Goal: Task Accomplishment & Management: Manage account settings

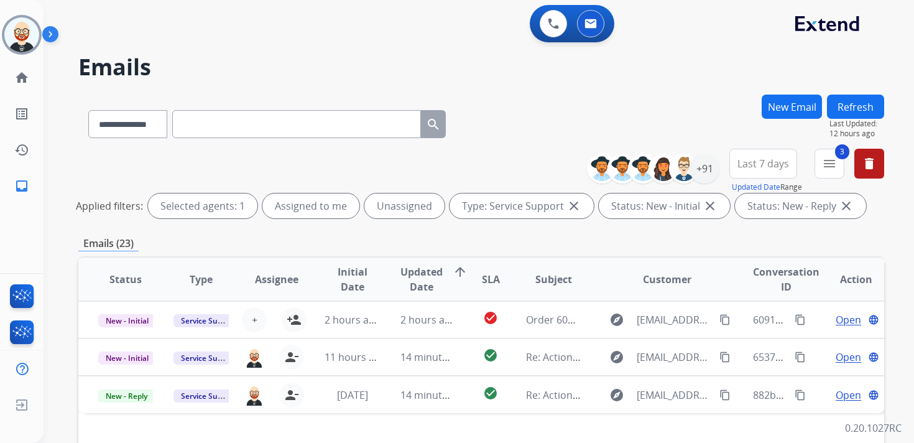
select select "**********"
select select "*"
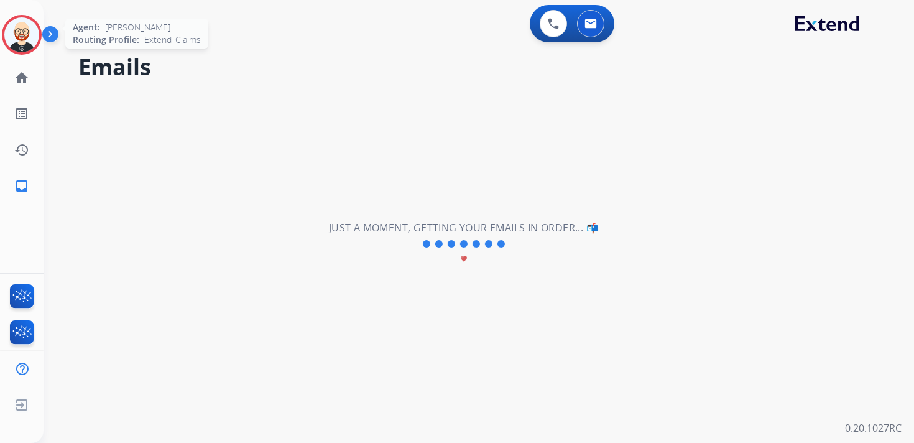
click at [28, 39] on img at bounding box center [21, 34] width 35 height 35
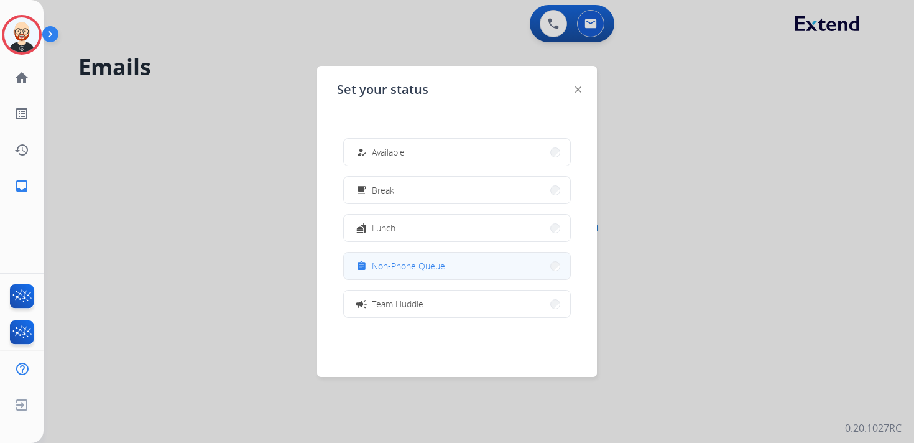
click at [405, 262] on span "Non-Phone Queue" at bounding box center [408, 265] width 73 height 13
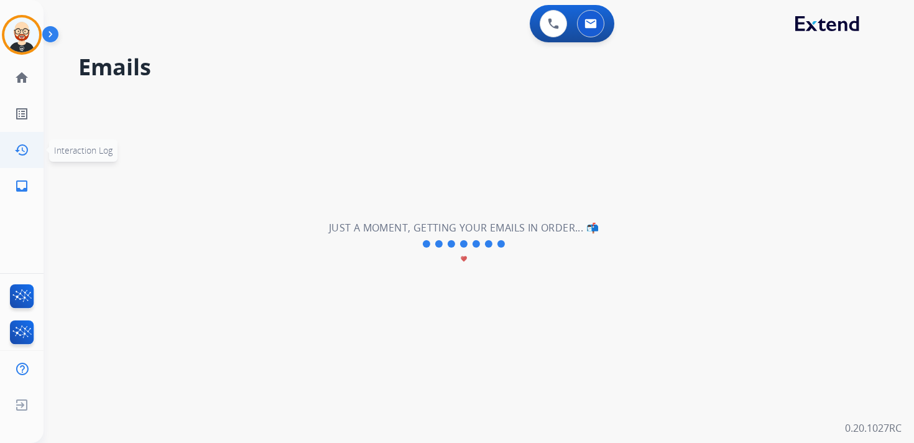
click at [24, 144] on mat-icon "history" at bounding box center [21, 149] width 15 height 15
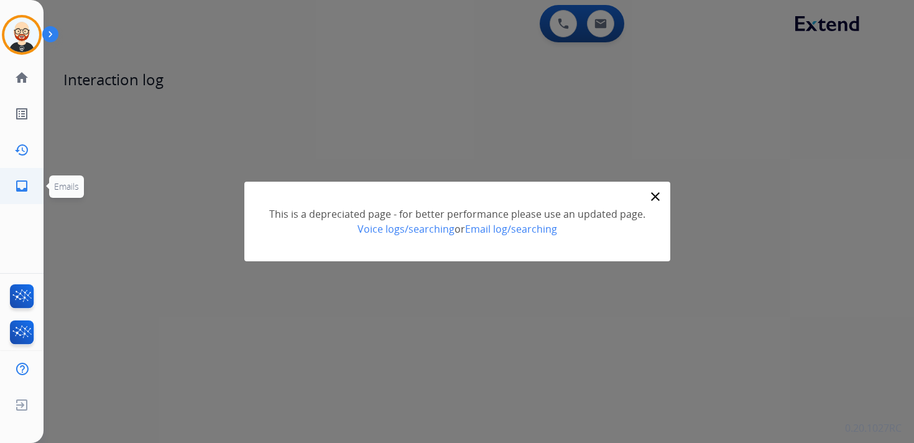
click at [18, 183] on mat-icon "inbox" at bounding box center [21, 185] width 15 height 15
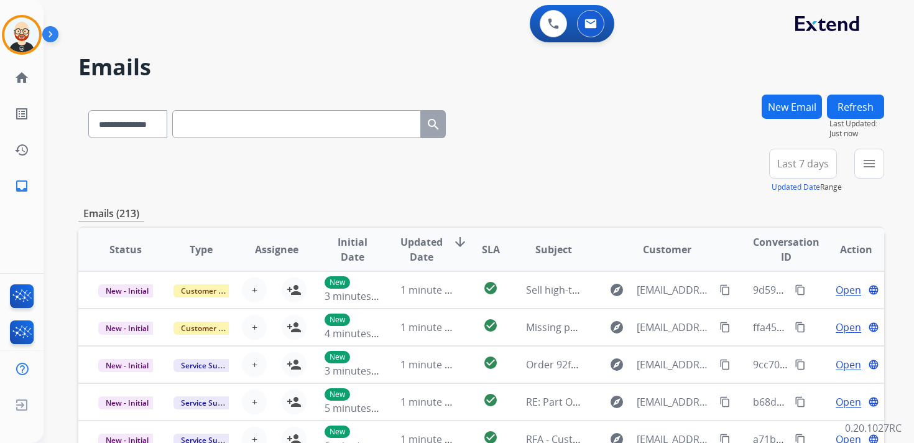
click at [791, 166] on span "Last 7 days" at bounding box center [803, 163] width 52 height 5
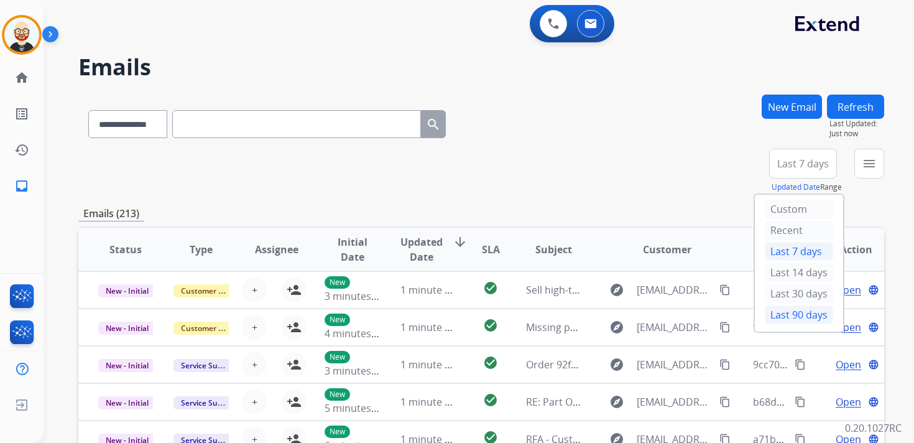
click at [789, 305] on div "Last 90 days" at bounding box center [799, 314] width 68 height 19
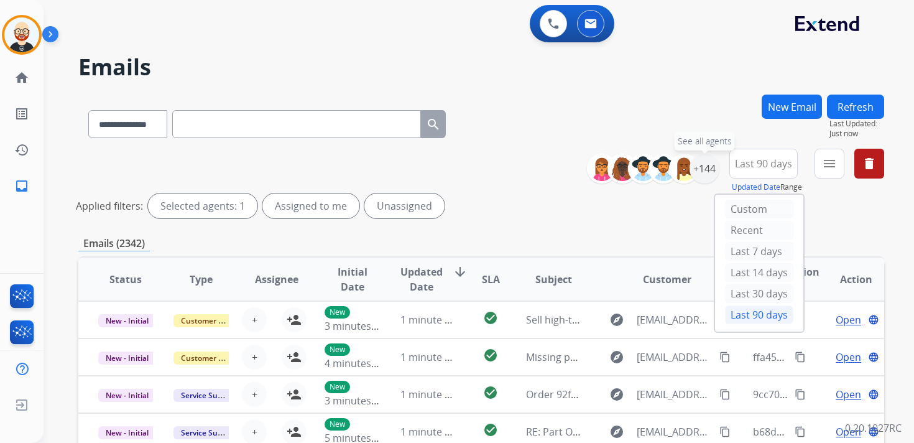
click at [703, 164] on div "+144" at bounding box center [705, 169] width 30 height 30
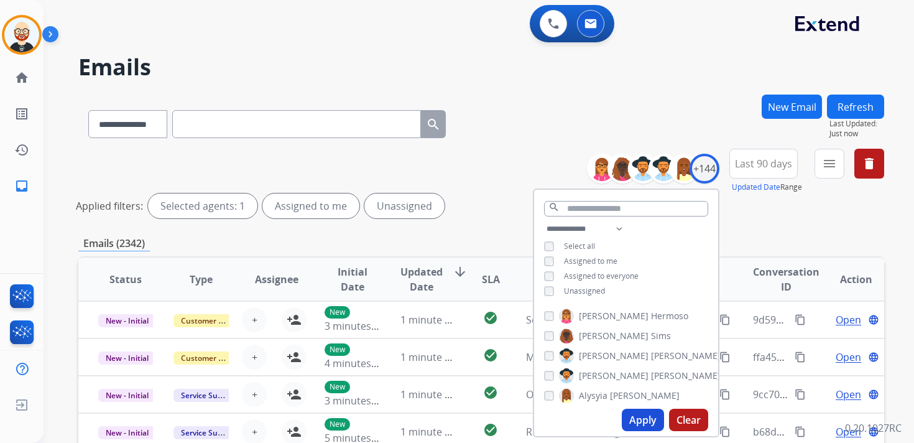
click at [572, 288] on span "Unassigned" at bounding box center [584, 290] width 41 height 11
click at [648, 415] on button "Apply" at bounding box center [643, 419] width 42 height 22
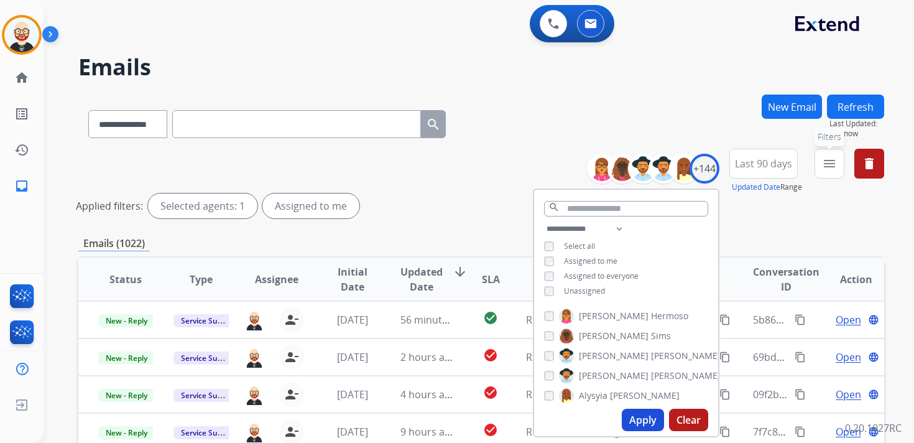
click at [825, 168] on mat-icon "menu" at bounding box center [829, 163] width 15 height 15
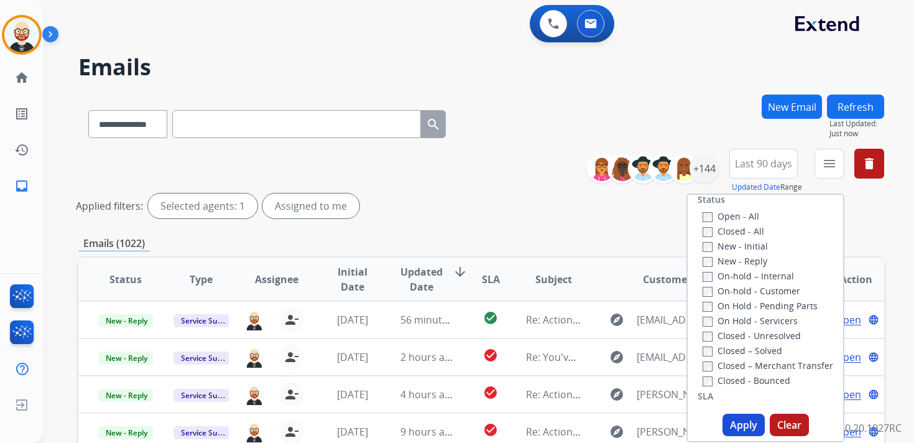
scroll to position [177, 0]
click at [712, 243] on label "New - Initial" at bounding box center [735, 245] width 65 height 12
click at [711, 262] on label "New - Reply" at bounding box center [735, 260] width 65 height 12
click at [743, 423] on button "Apply" at bounding box center [743, 424] width 42 height 22
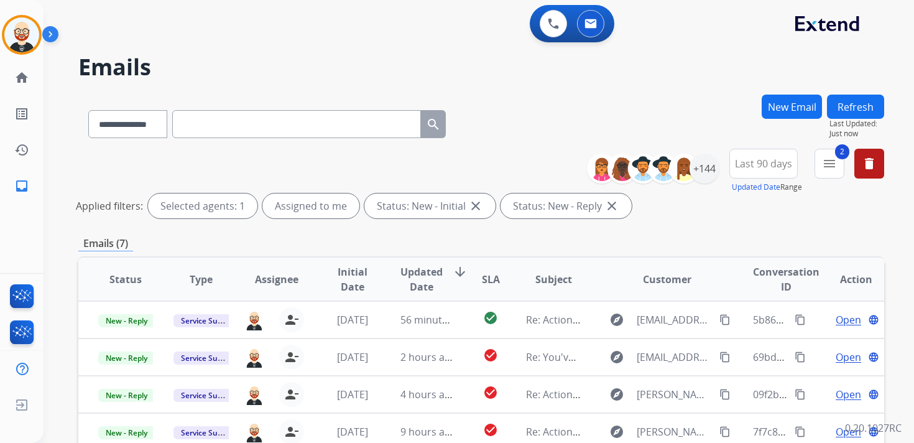
click at [427, 271] on span "Updated Date" at bounding box center [421, 279] width 42 height 30
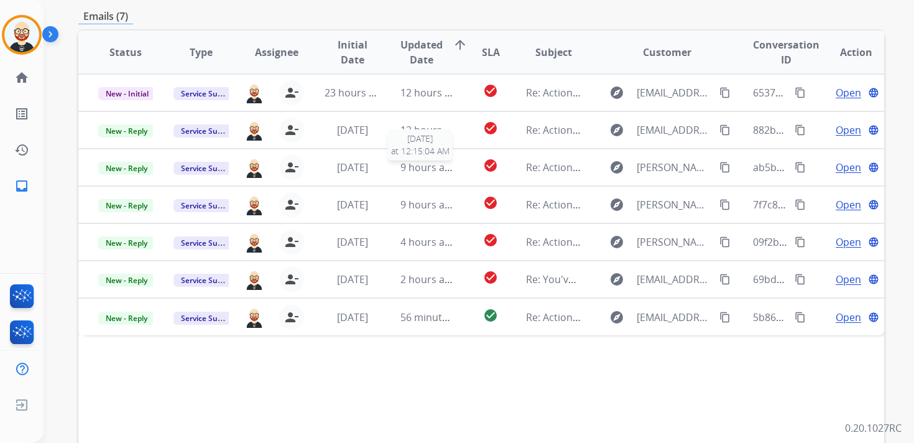
scroll to position [224, 0]
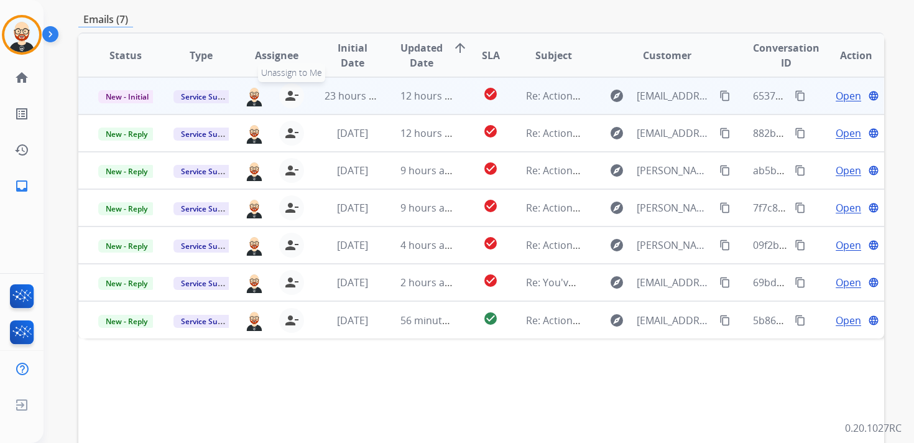
click at [288, 96] on mat-icon "person_remove" at bounding box center [291, 95] width 15 height 15
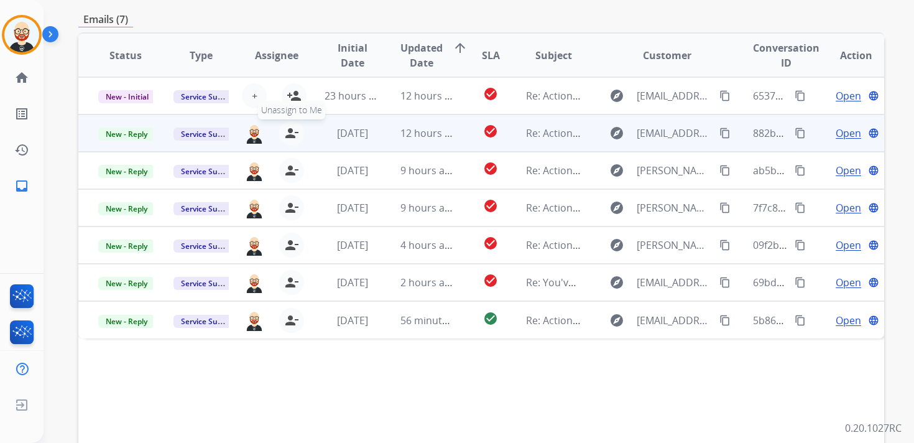
click at [288, 127] on mat-icon "person_remove" at bounding box center [291, 133] width 15 height 15
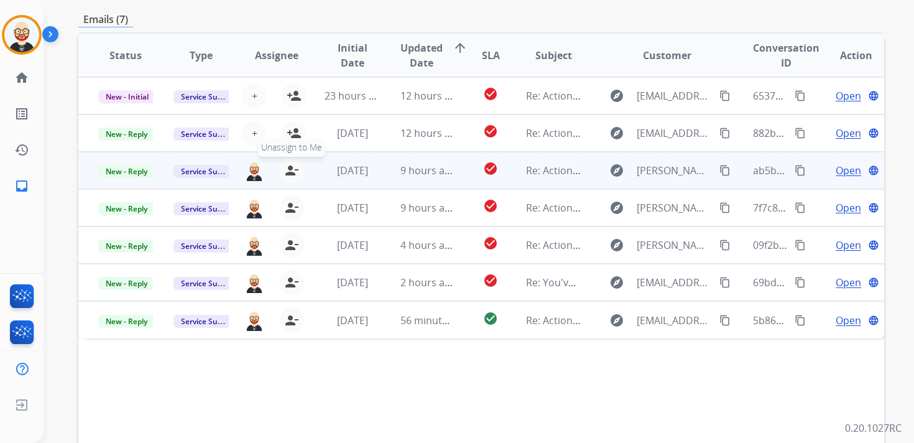
click at [291, 165] on mat-icon "person_remove" at bounding box center [291, 170] width 15 height 15
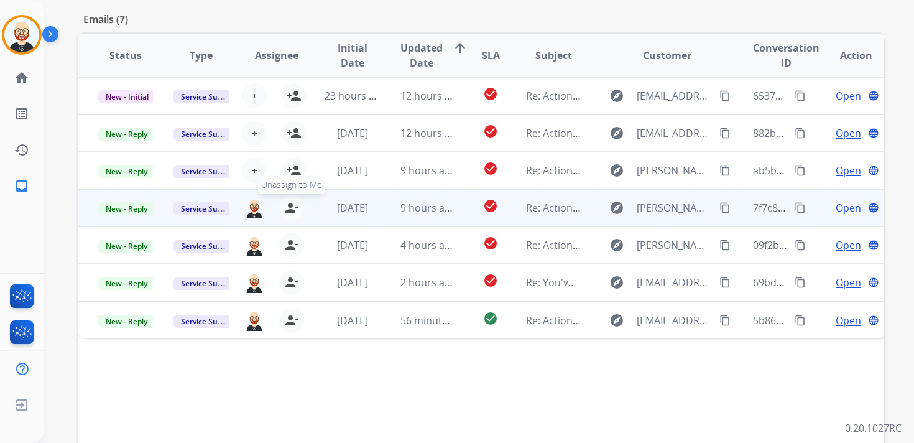
click at [289, 205] on mat-icon "person_remove" at bounding box center [291, 207] width 15 height 15
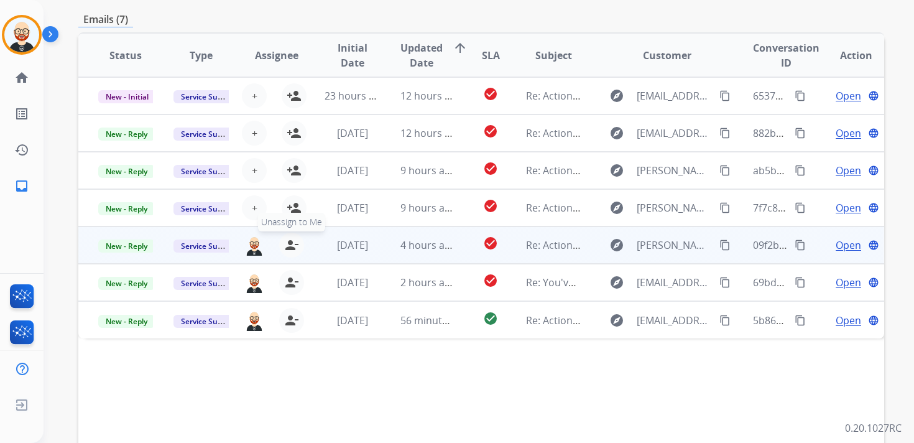
click at [288, 243] on mat-icon "person_remove" at bounding box center [291, 245] width 15 height 15
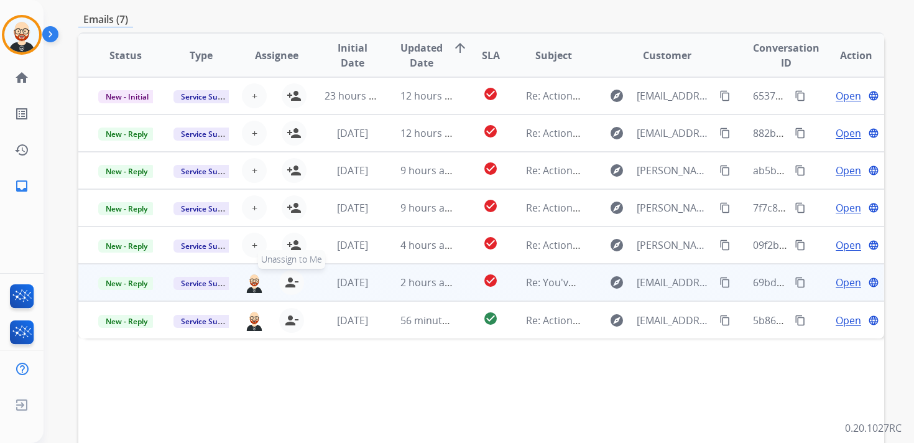
click at [288, 274] on button "person_remove [PERSON_NAME] to Me" at bounding box center [291, 282] width 25 height 25
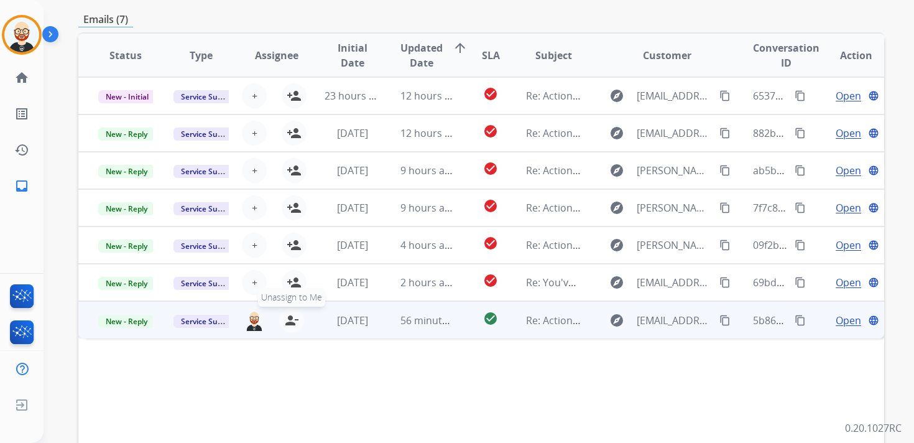
click at [290, 321] on mat-icon "person_remove" at bounding box center [291, 320] width 15 height 15
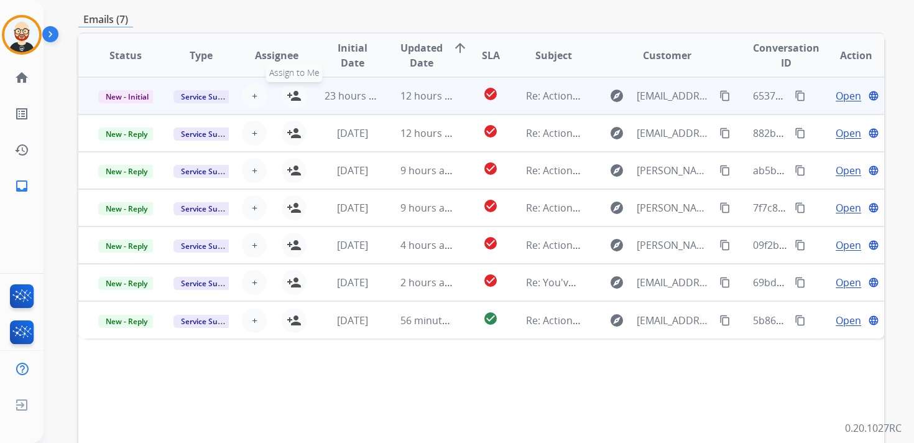
click at [296, 104] on button "person_add Assign to Me" at bounding box center [294, 95] width 25 height 25
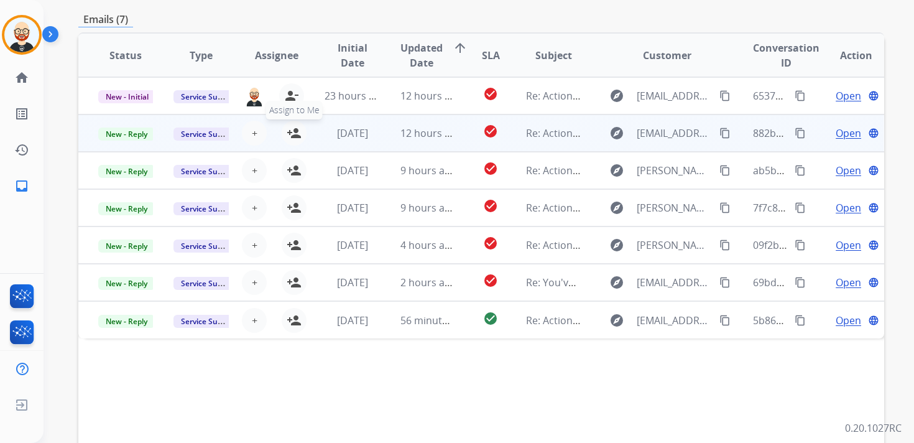
click at [296, 132] on mat-icon "person_add" at bounding box center [294, 133] width 15 height 15
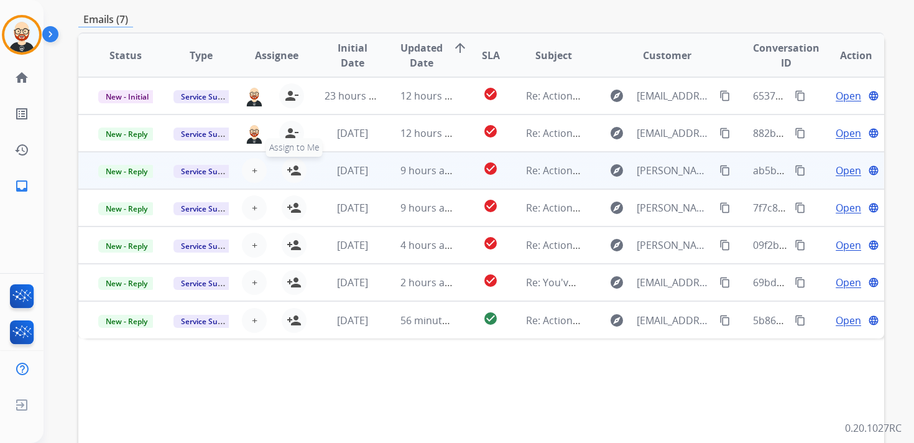
click at [293, 170] on mat-icon "person_add" at bounding box center [294, 170] width 15 height 15
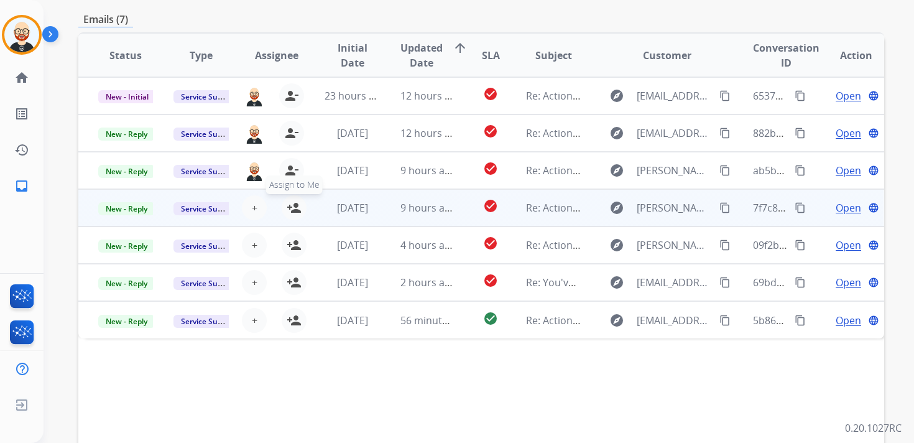
click at [293, 204] on mat-icon "person_add" at bounding box center [294, 207] width 15 height 15
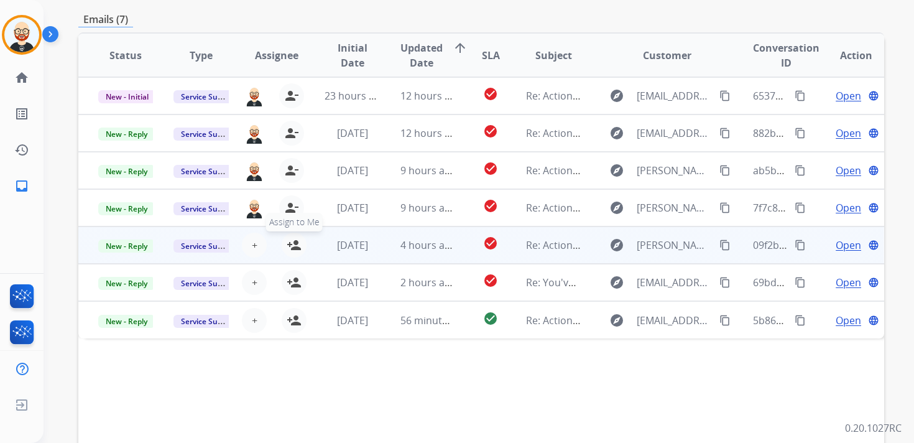
click at [293, 245] on mat-icon "person_add" at bounding box center [294, 245] width 15 height 15
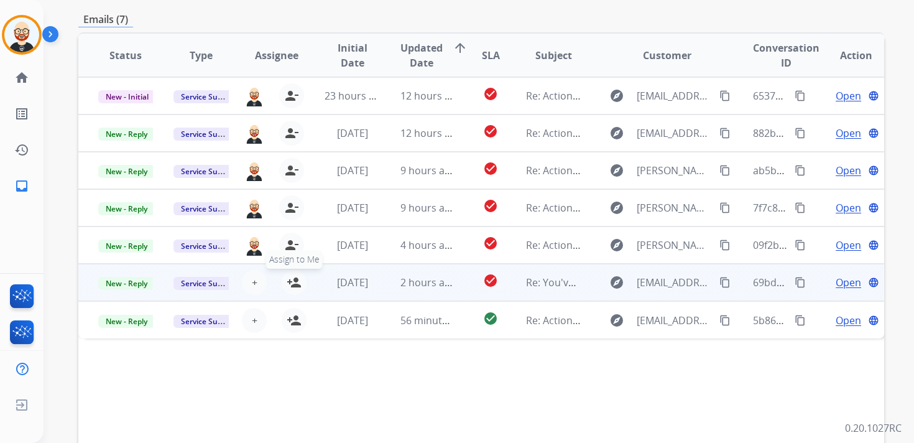
click at [293, 287] on mat-icon "person_add" at bounding box center [294, 282] width 15 height 15
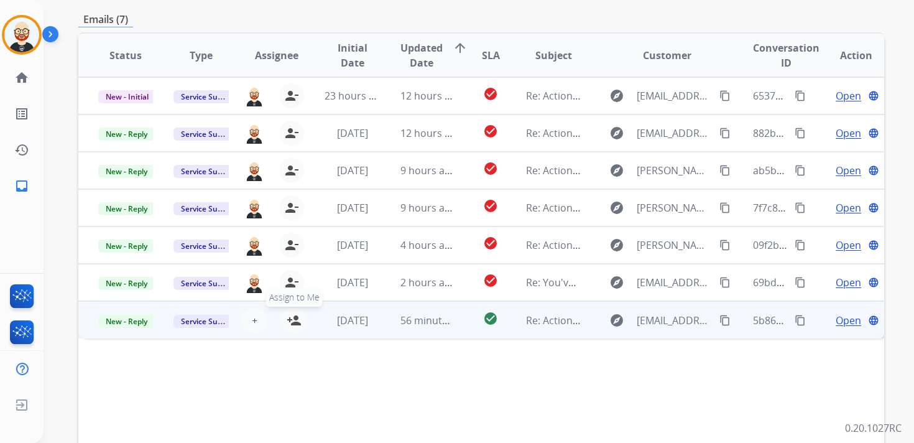
click at [293, 324] on mat-icon "person_add" at bounding box center [294, 320] width 15 height 15
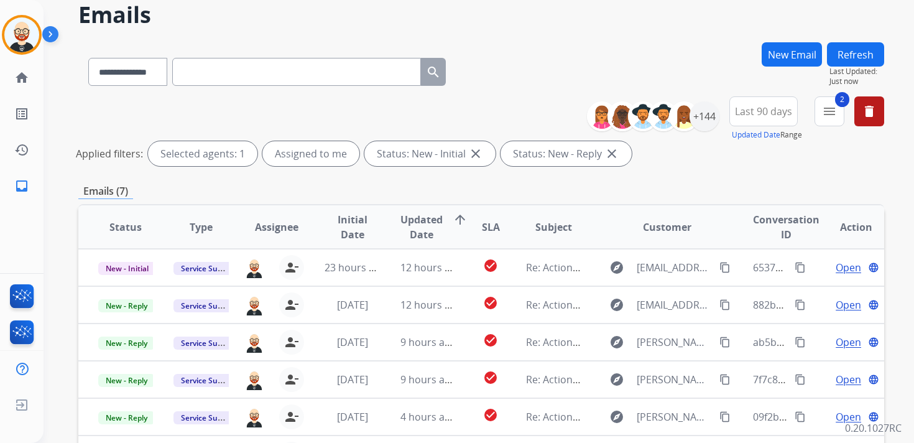
scroll to position [34, 0]
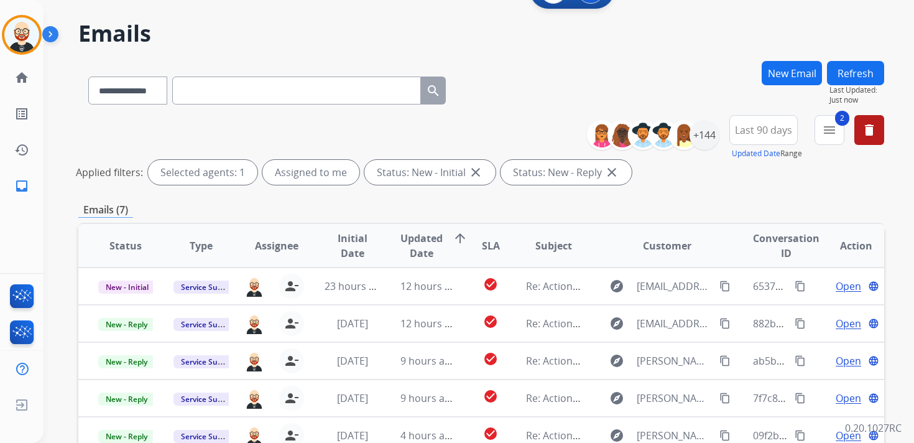
click at [850, 78] on button "Refresh" at bounding box center [855, 73] width 57 height 24
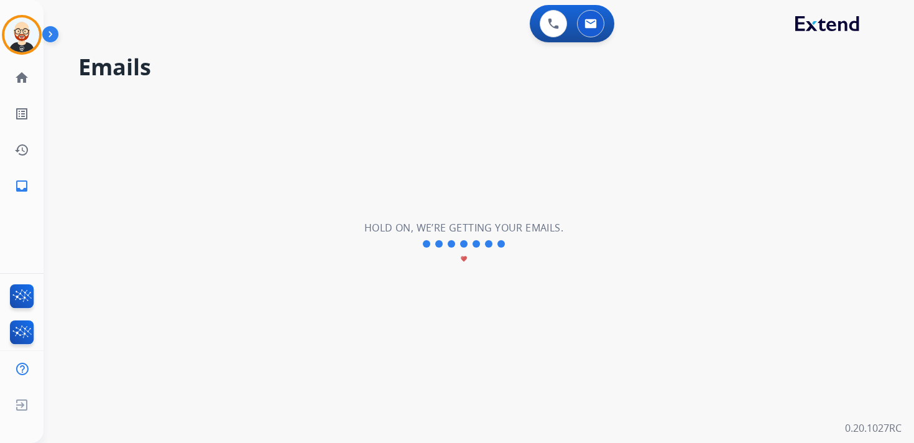
scroll to position [0, 0]
